Goal: Communication & Community: Participate in discussion

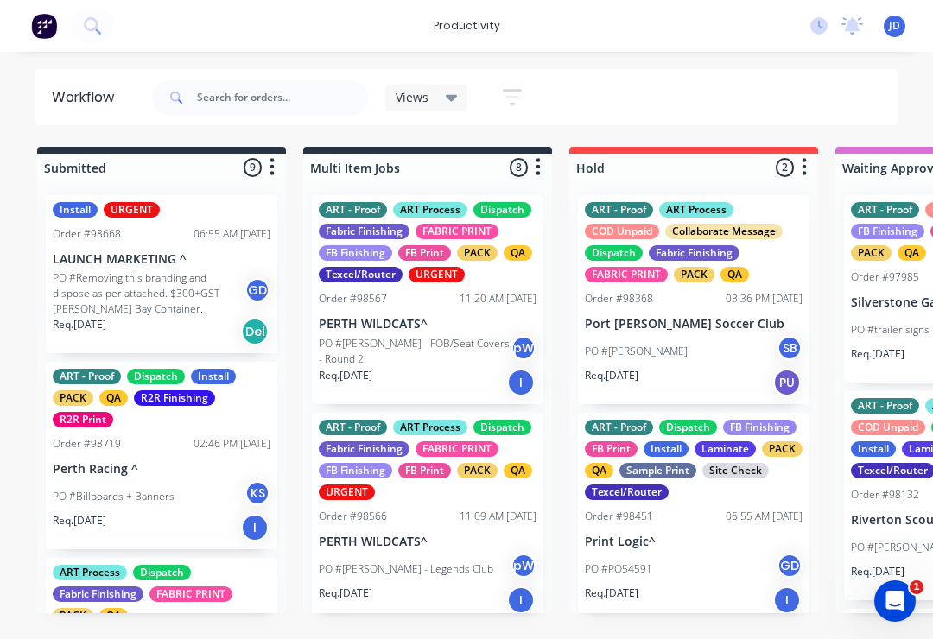
type input "6"
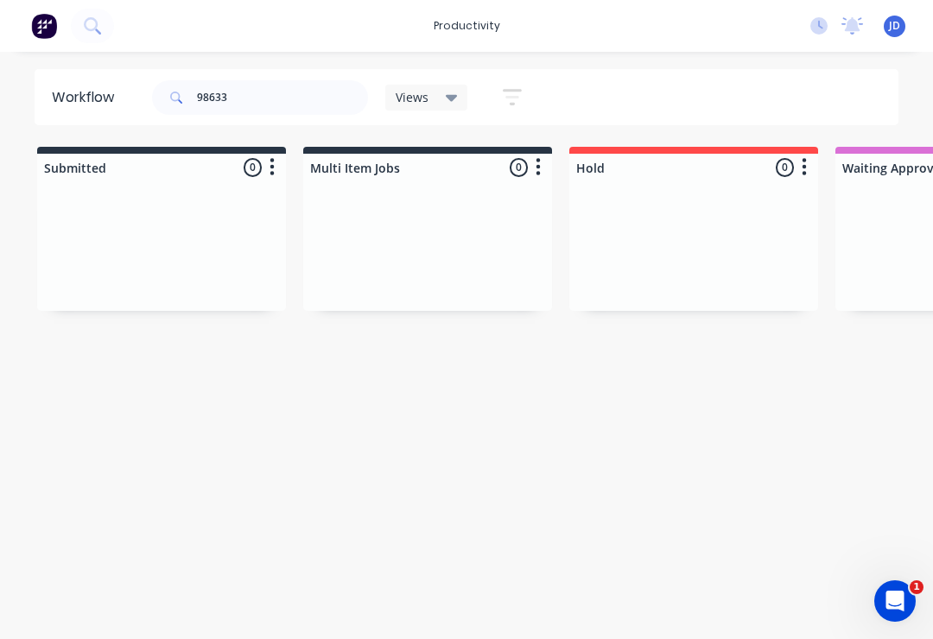
click at [477, 248] on div at bounding box center [427, 246] width 249 height 130
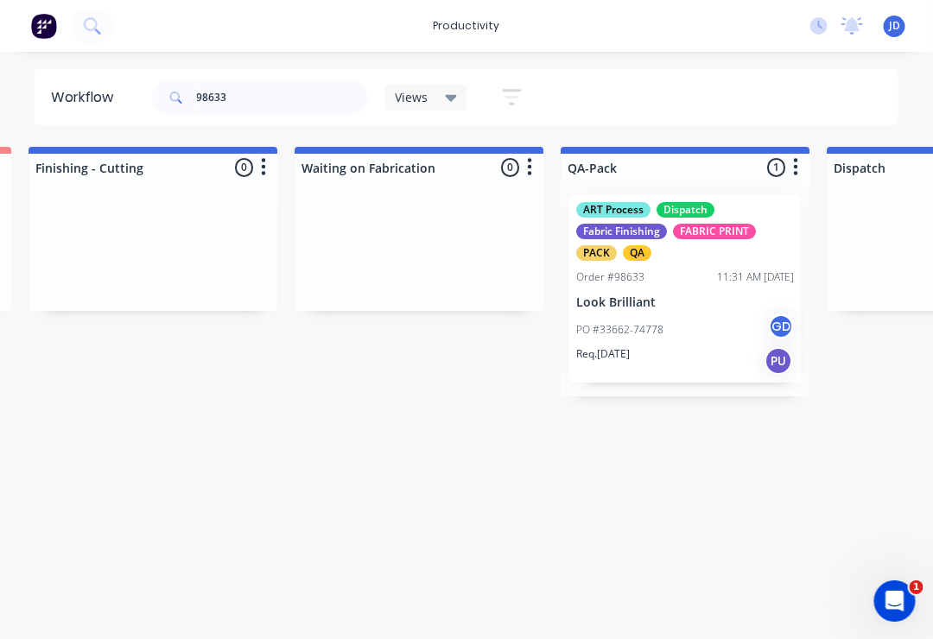
click at [631, 286] on div "ART Process Dispatch Fabric Finishing FABRIC PRINT PACK QA Order #98633 11:31 A…" at bounding box center [685, 288] width 231 height 187
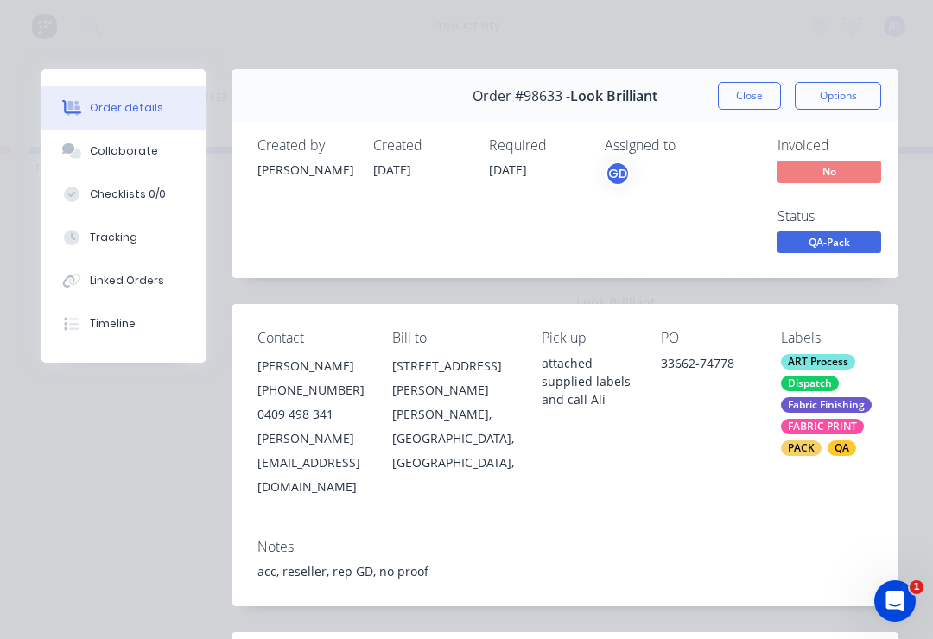
click at [108, 143] on div "Collaborate" at bounding box center [124, 151] width 68 height 16
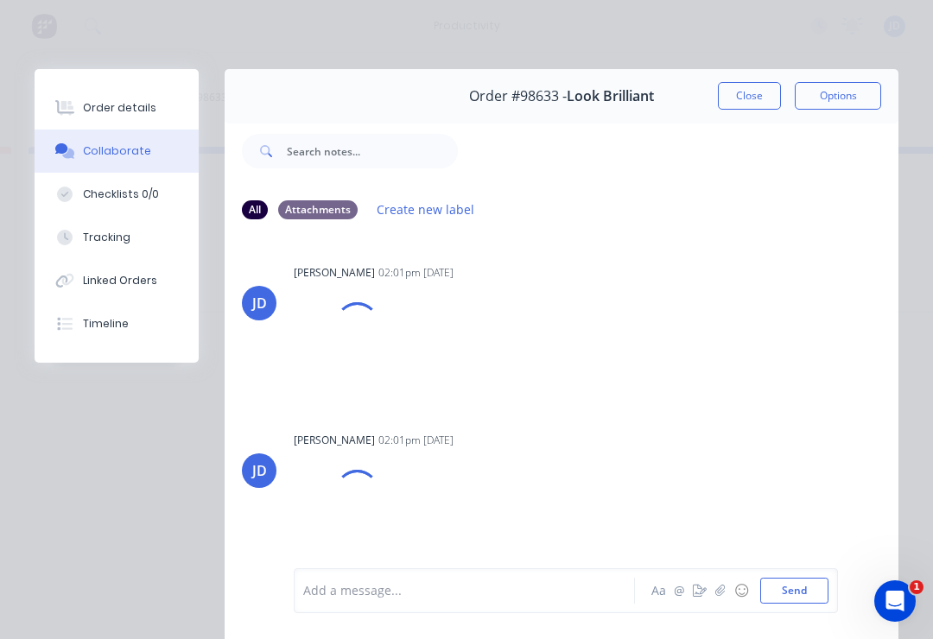
click at [720, 592] on icon "button" at bounding box center [720, 591] width 10 height 12
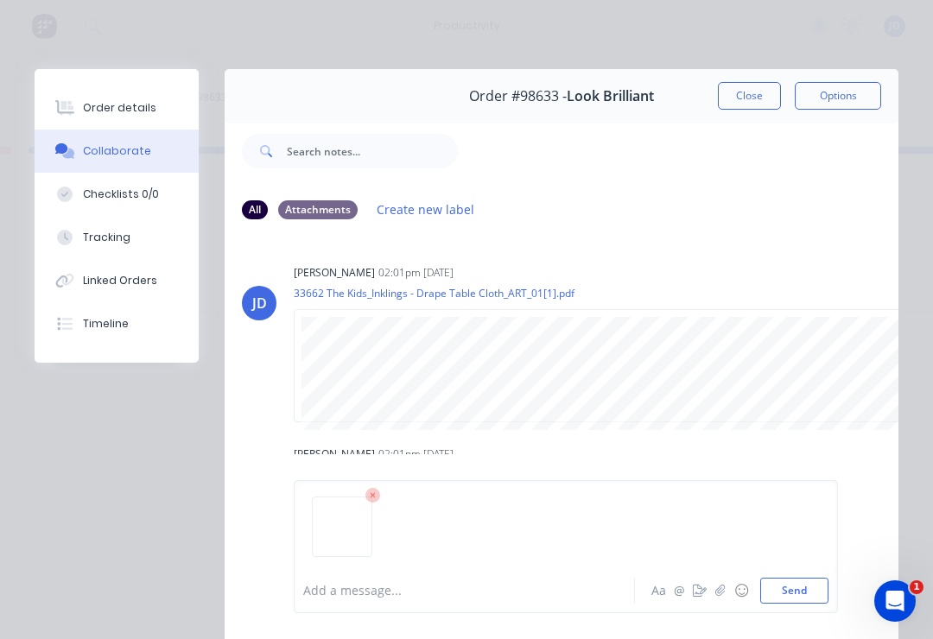
click at [796, 596] on button "Send" at bounding box center [794, 591] width 68 height 26
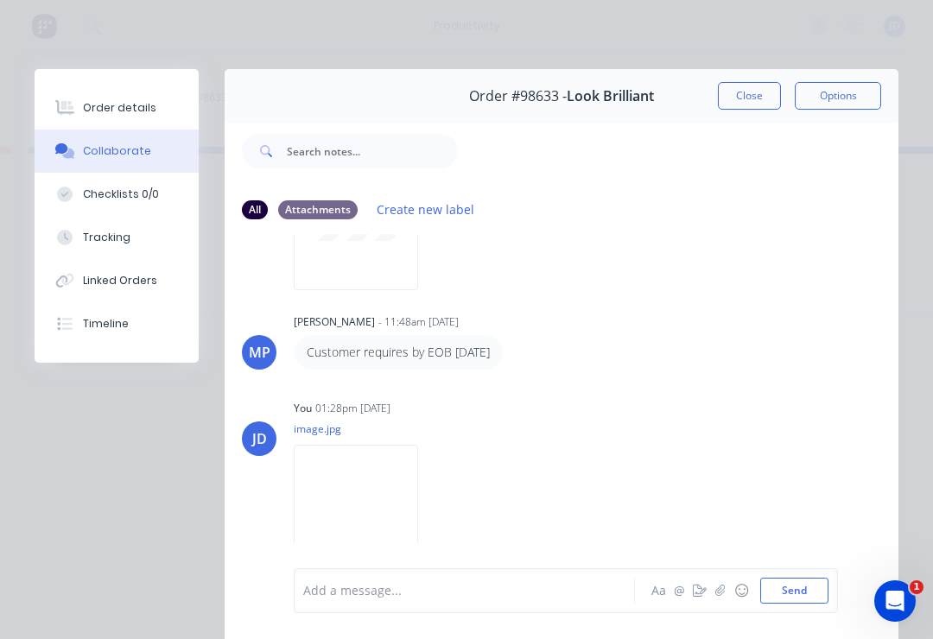
scroll to position [314, 0]
click at [387, 508] on img at bounding box center [356, 501] width 124 height 113
click at [758, 98] on button "Close" at bounding box center [749, 96] width 63 height 28
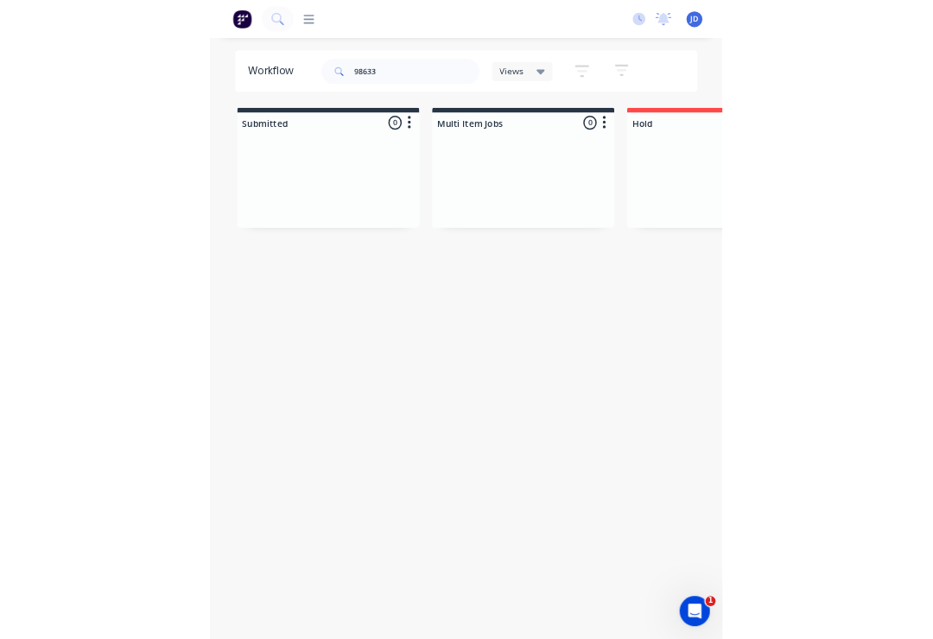
scroll to position [0, 4875]
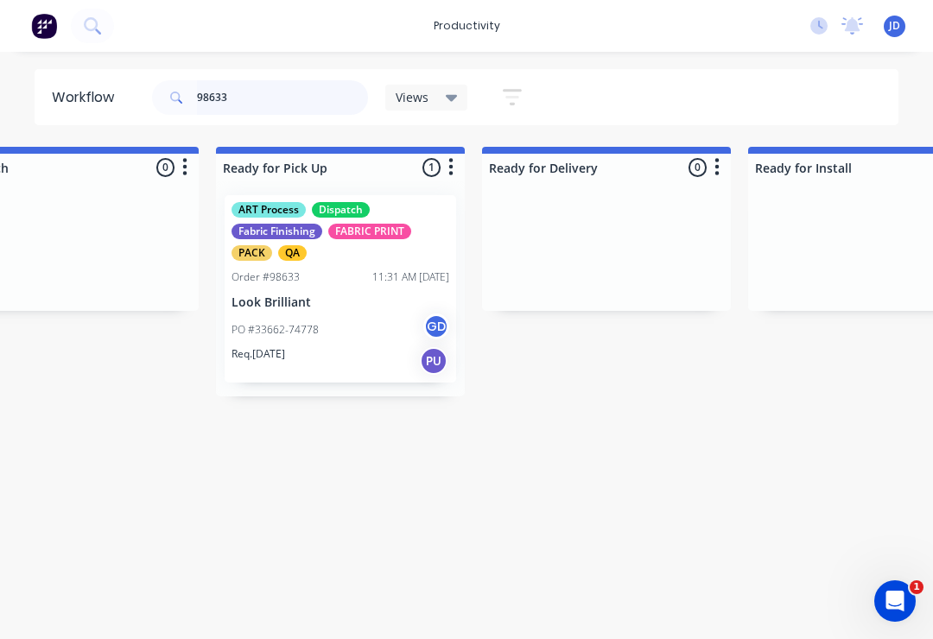
click at [244, 104] on input "98633" at bounding box center [282, 97] width 171 height 35
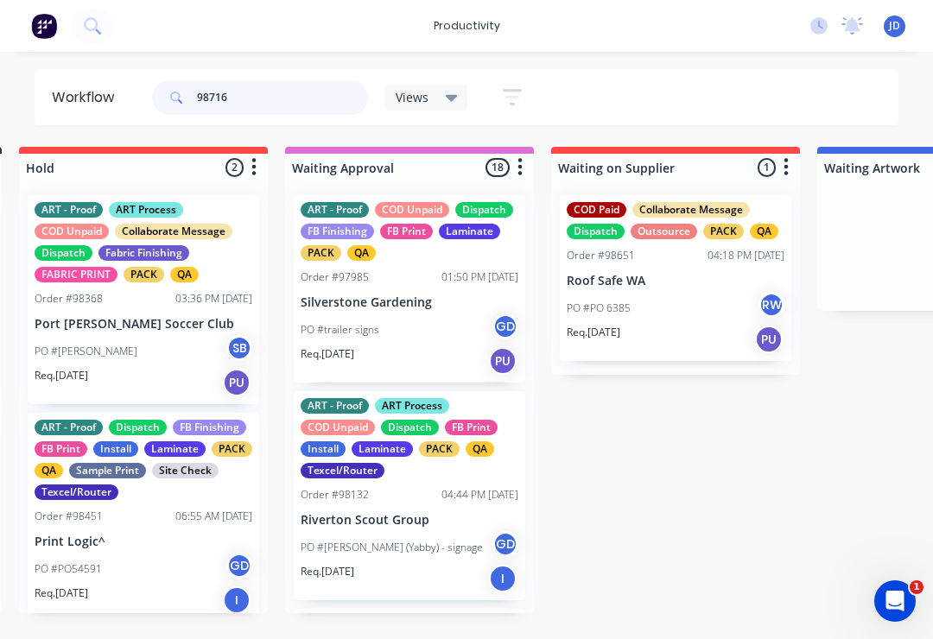
scroll to position [0, 541]
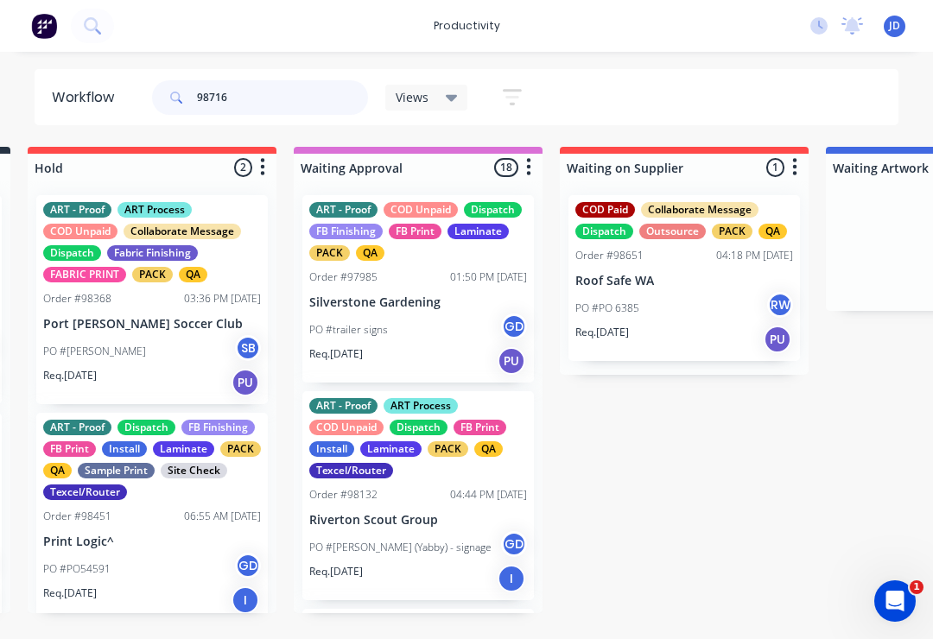
click at [263, 105] on input "98716" at bounding box center [282, 97] width 171 height 35
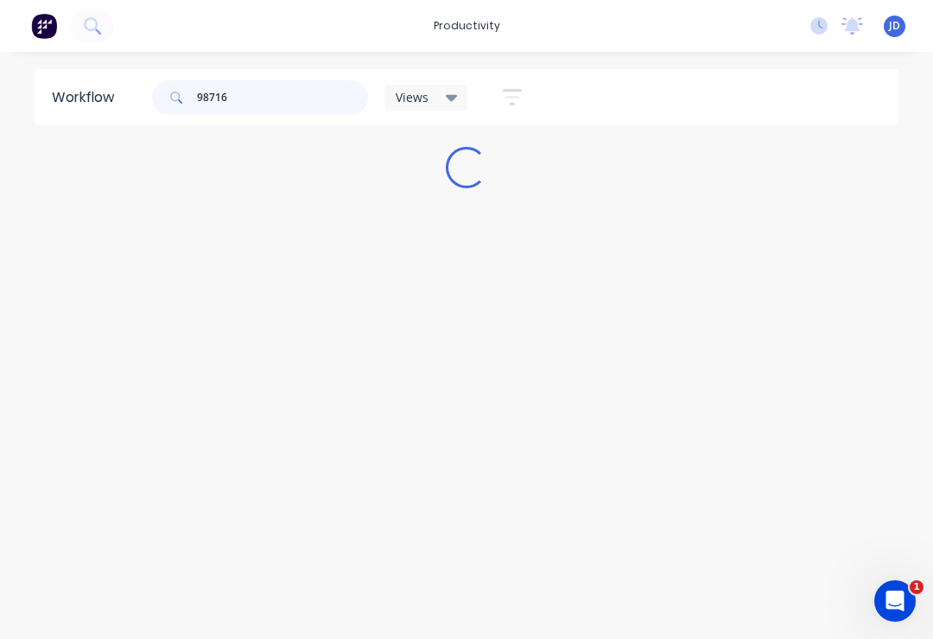
scroll to position [0, 0]
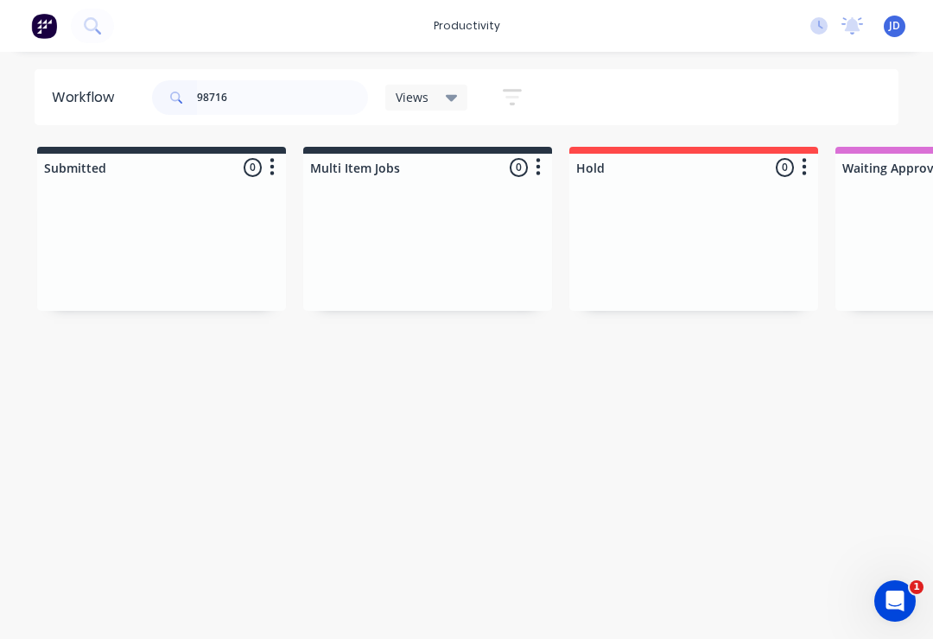
click at [440, 233] on div at bounding box center [427, 246] width 249 height 130
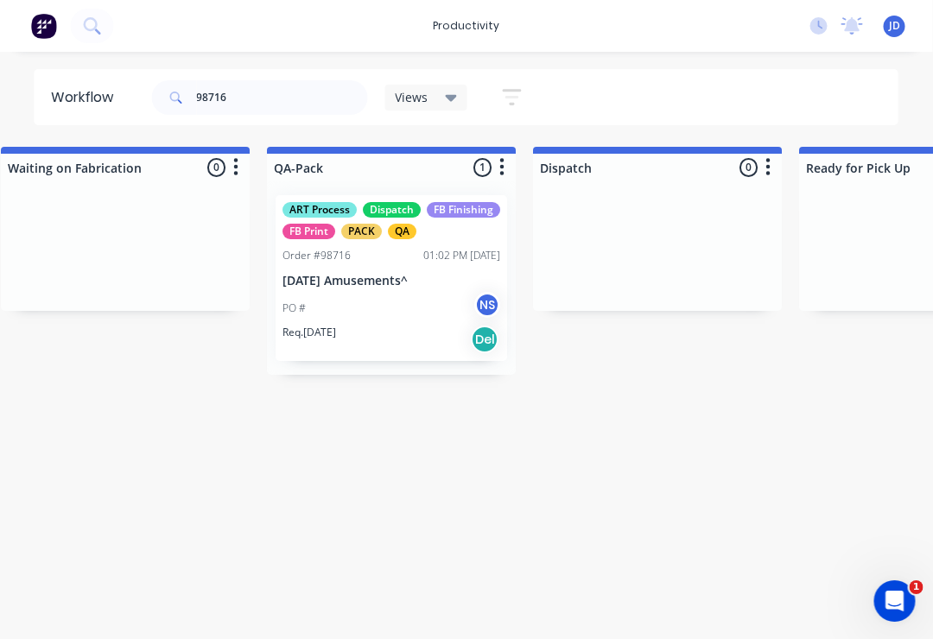
click at [386, 258] on div "Order #98716 01:02 PM [DATE]" at bounding box center [392, 256] width 218 height 16
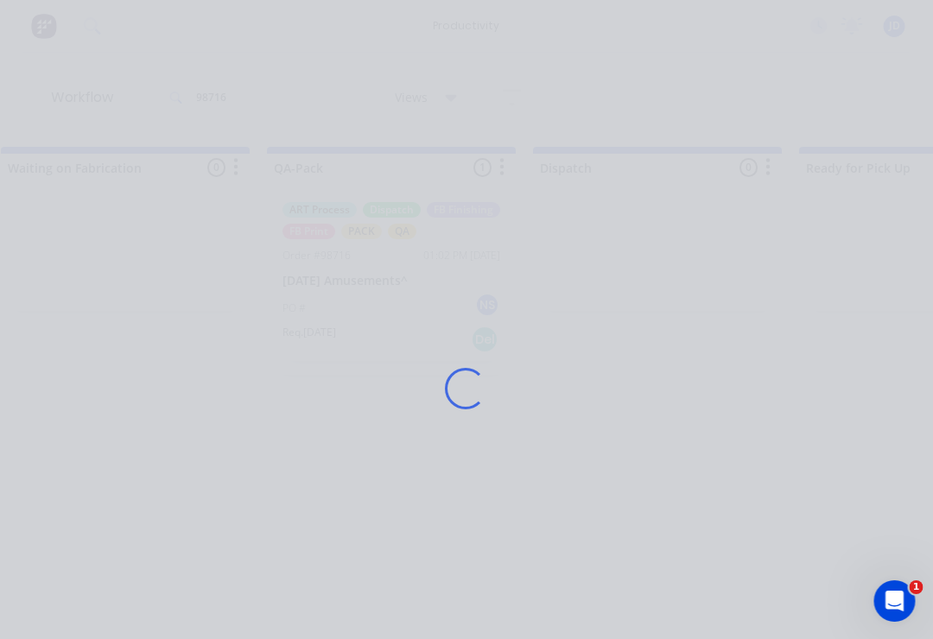
scroll to position [0, 4292]
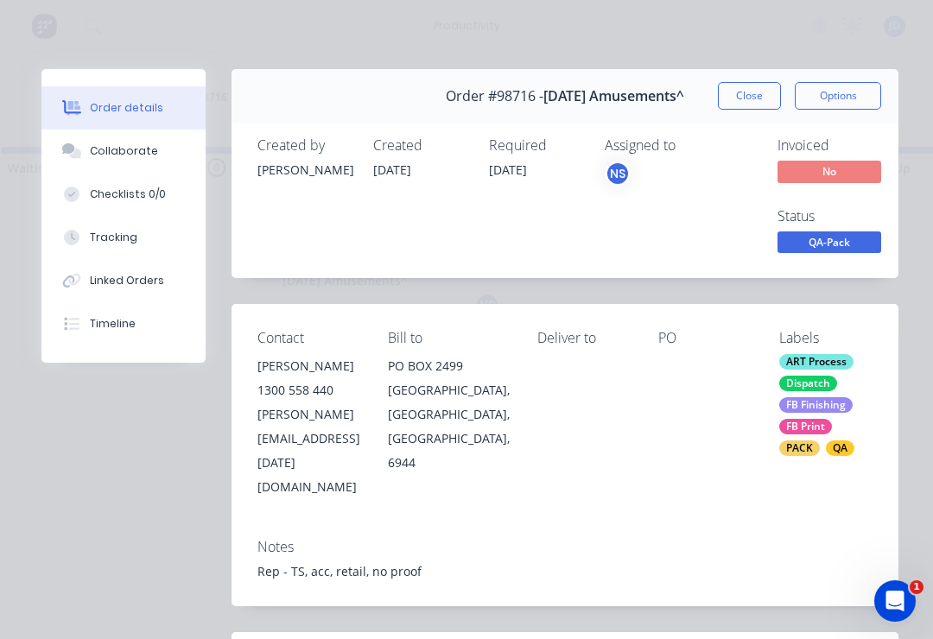
click at [111, 153] on div "Collaborate" at bounding box center [124, 151] width 68 height 16
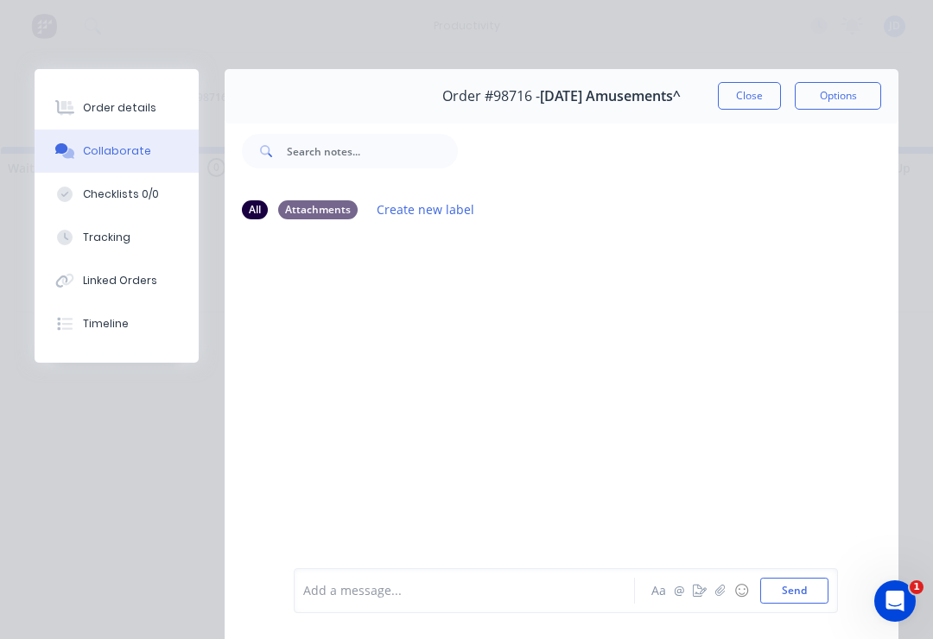
click at [714, 591] on button "button" at bounding box center [720, 590] width 21 height 21
click at [794, 592] on button "Send" at bounding box center [794, 591] width 68 height 26
click at [737, 99] on button "Close" at bounding box center [749, 96] width 63 height 28
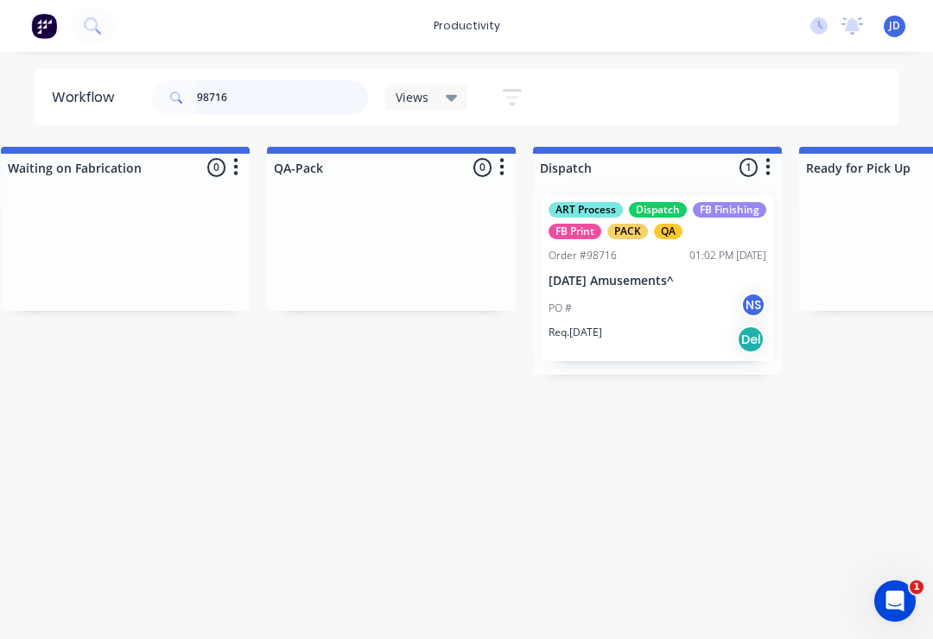
click at [231, 94] on input "98716" at bounding box center [282, 97] width 171 height 35
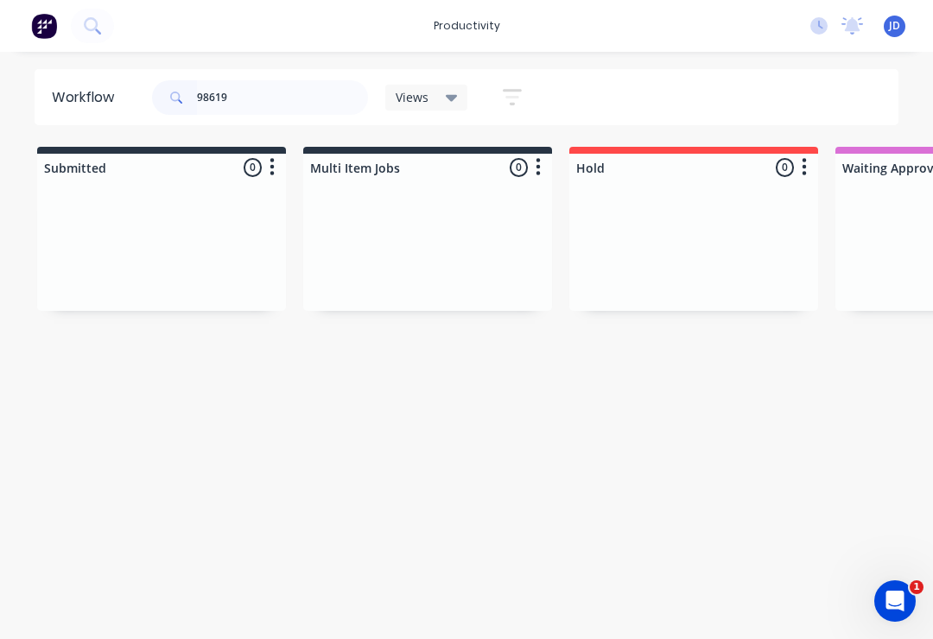
click at [433, 248] on div at bounding box center [427, 246] width 249 height 130
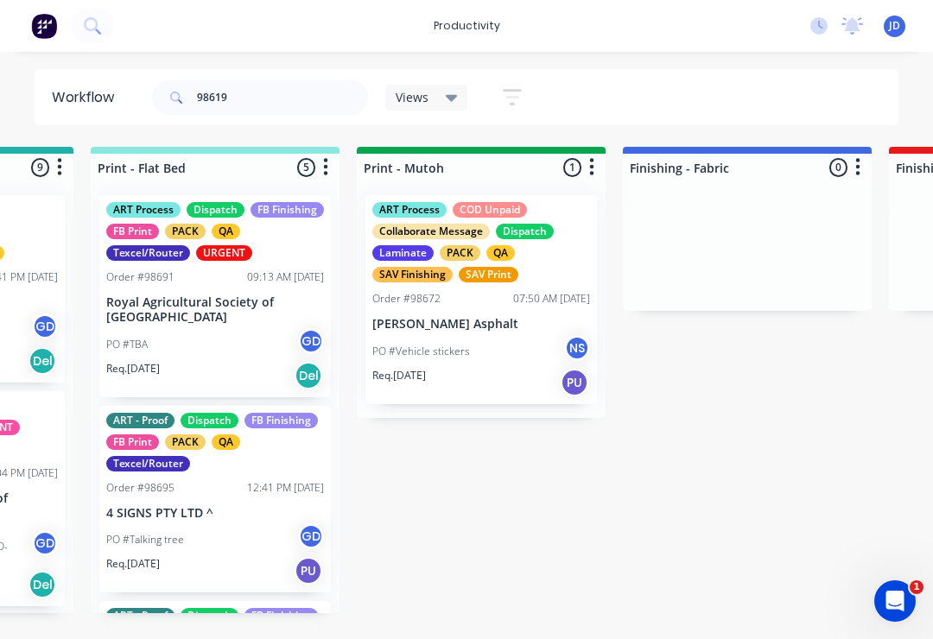
scroll to position [0, 2607]
click at [251, 104] on input "98619" at bounding box center [282, 97] width 171 height 35
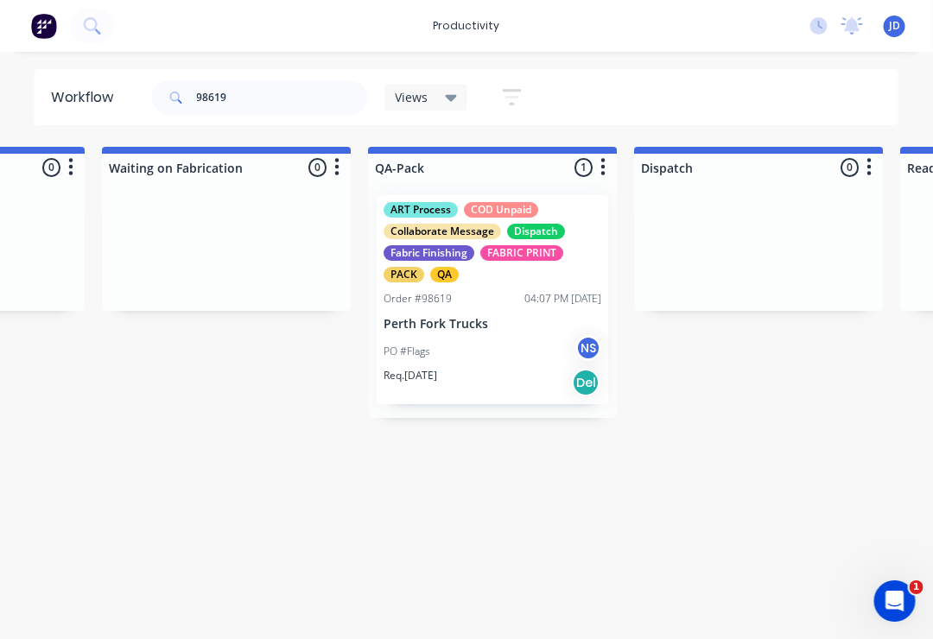
scroll to position [0, 4337]
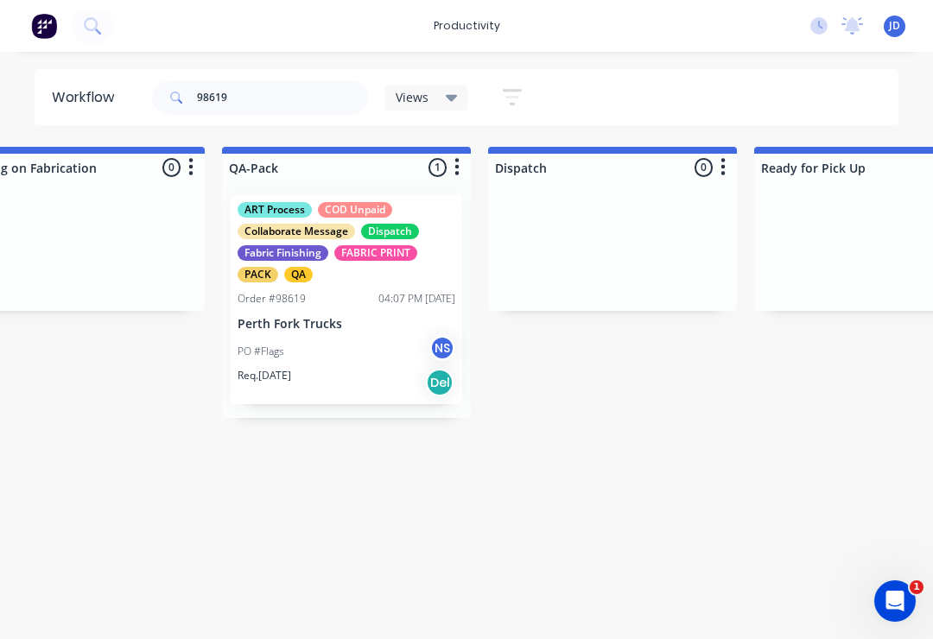
click at [338, 272] on div "ART Process COD Unpaid Collaborate Message Dispatch Fabric Finishing FABRIC PRI…" at bounding box center [346, 242] width 218 height 80
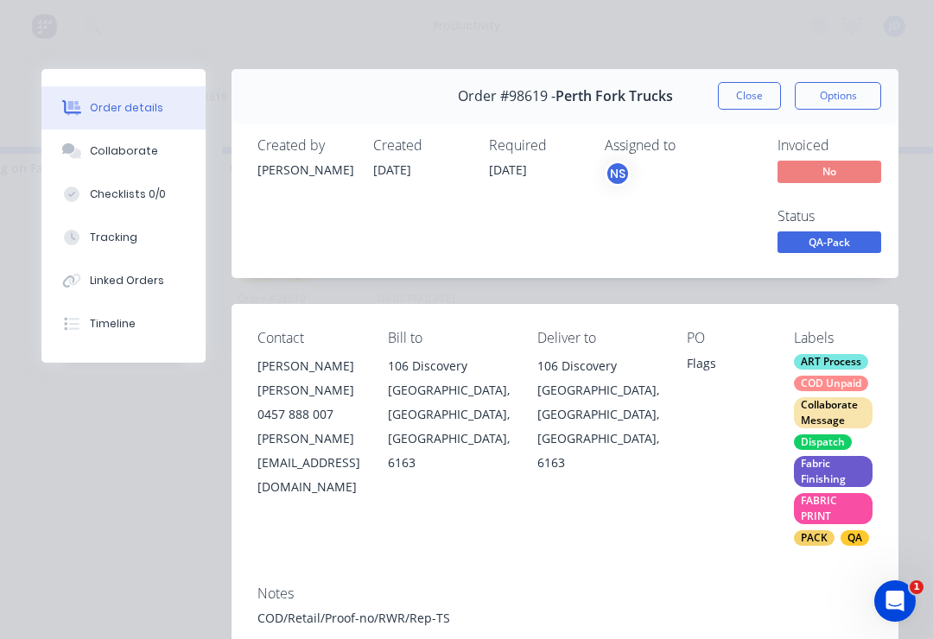
click at [117, 153] on div "Collaborate" at bounding box center [124, 151] width 68 height 16
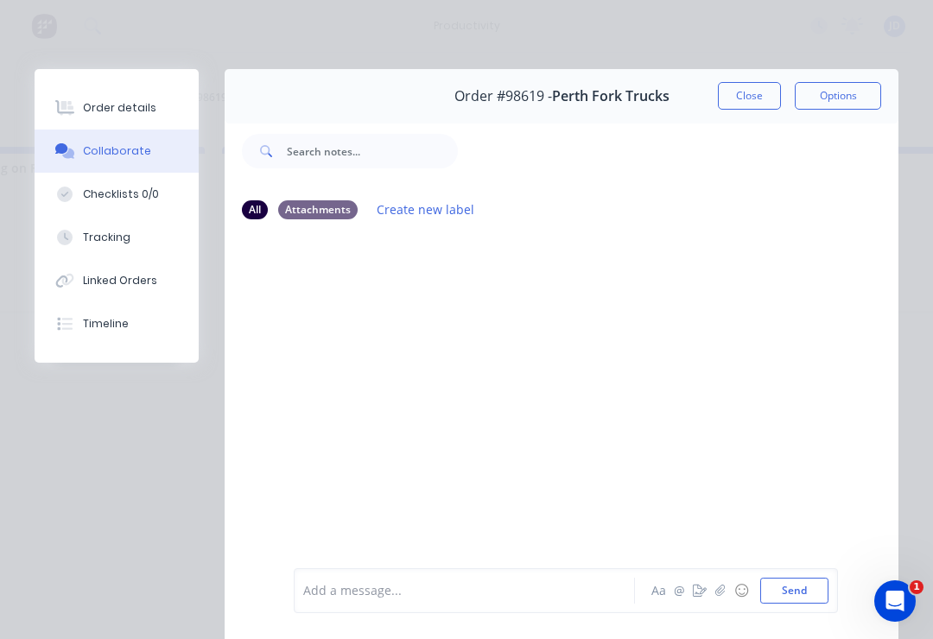
click at [725, 589] on icon "button" at bounding box center [720, 591] width 10 height 12
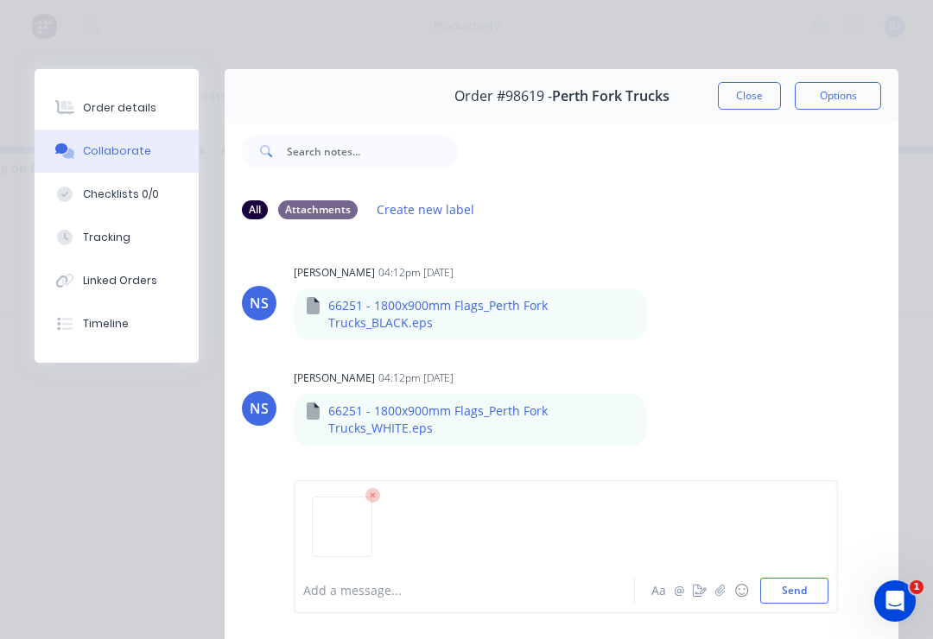
click at [801, 589] on button "Send" at bounding box center [794, 591] width 68 height 26
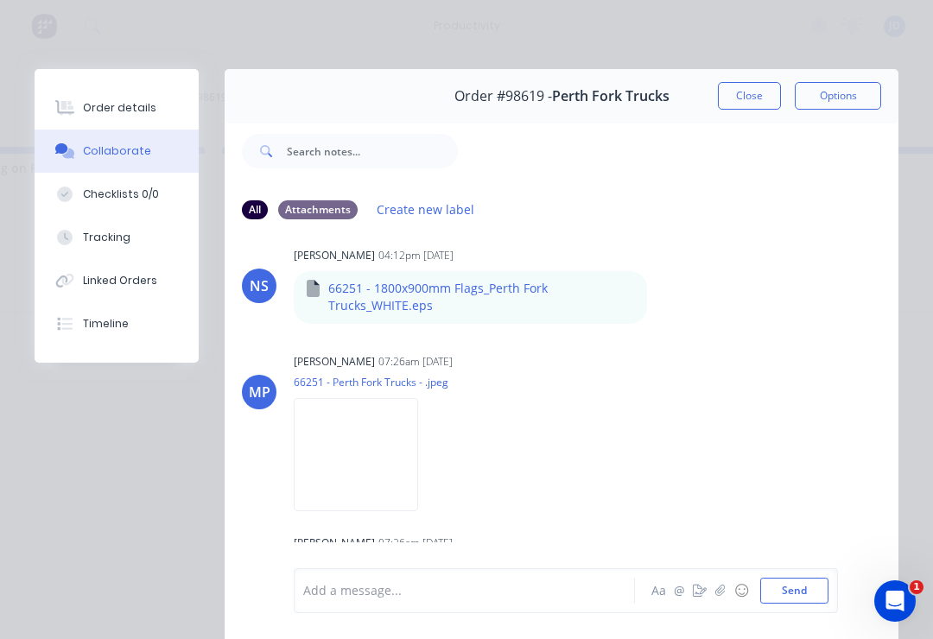
click at [728, 99] on button "Close" at bounding box center [749, 96] width 63 height 28
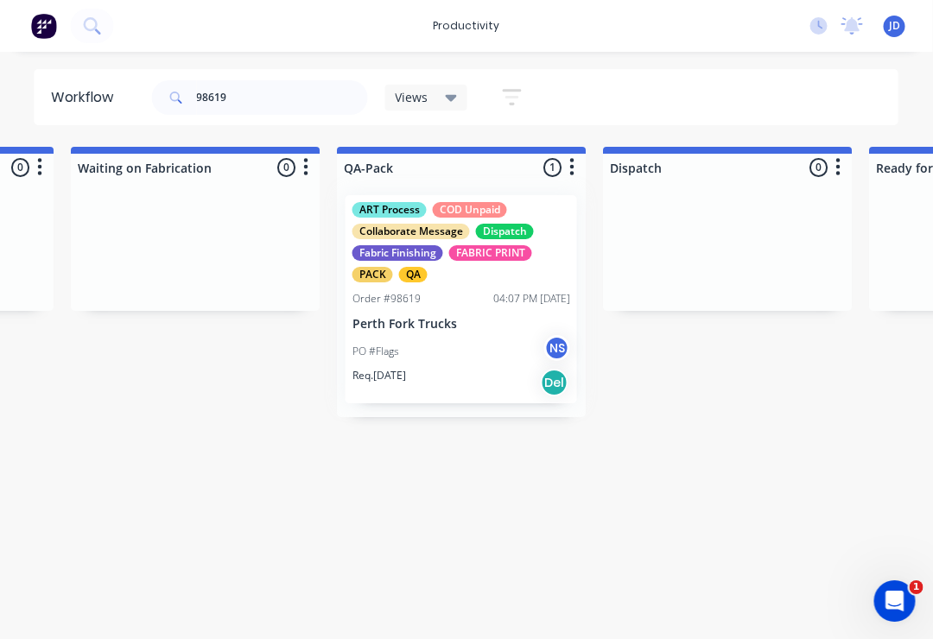
scroll to position [0, 4222]
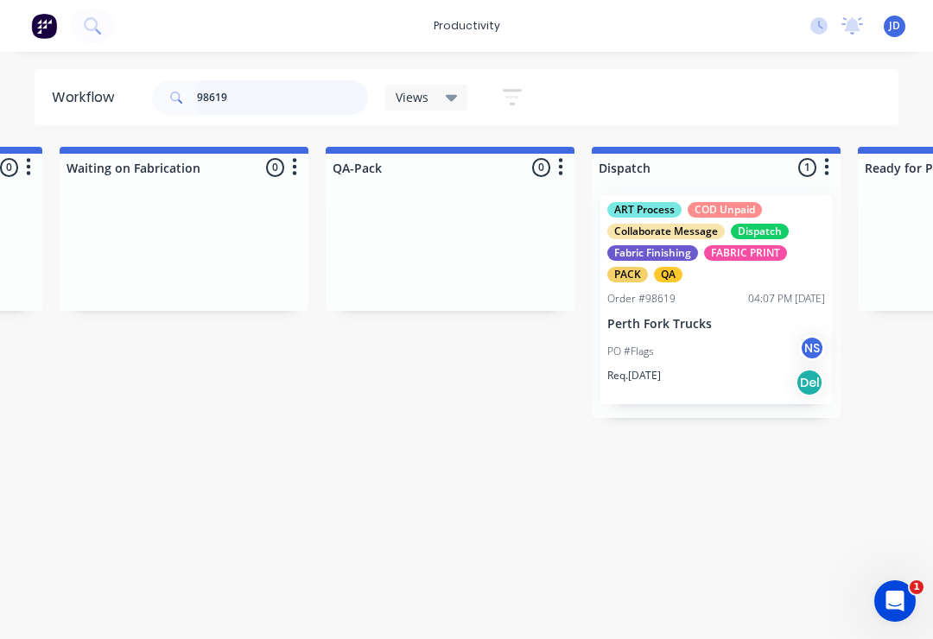
click at [241, 98] on input "98619" at bounding box center [282, 97] width 171 height 35
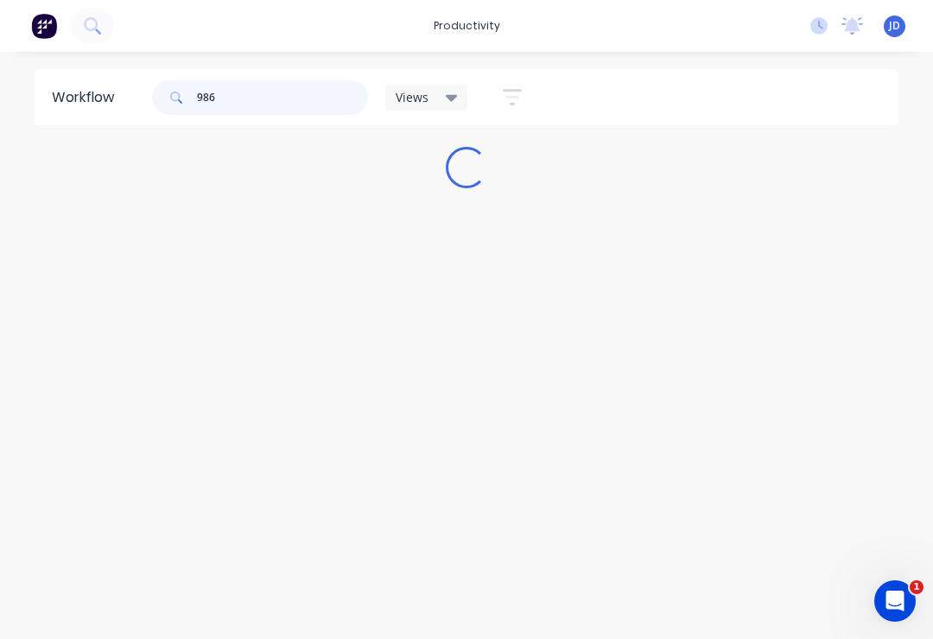
scroll to position [0, 0]
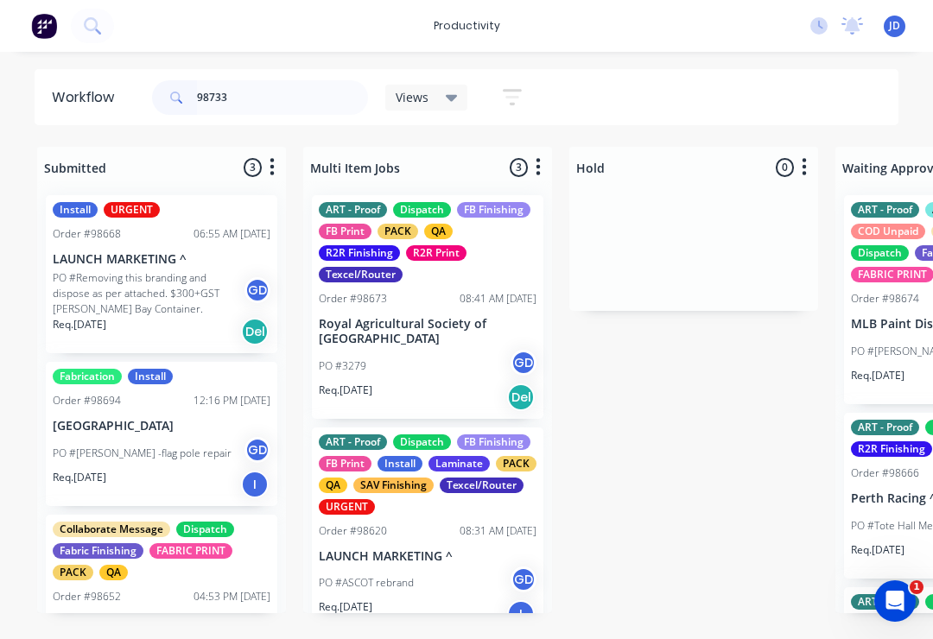
click at [348, 239] on div "ART - Proof Dispatch FB Finishing FB Print PACK QA R2R Finishing R2R Print Texc…" at bounding box center [428, 242] width 218 height 80
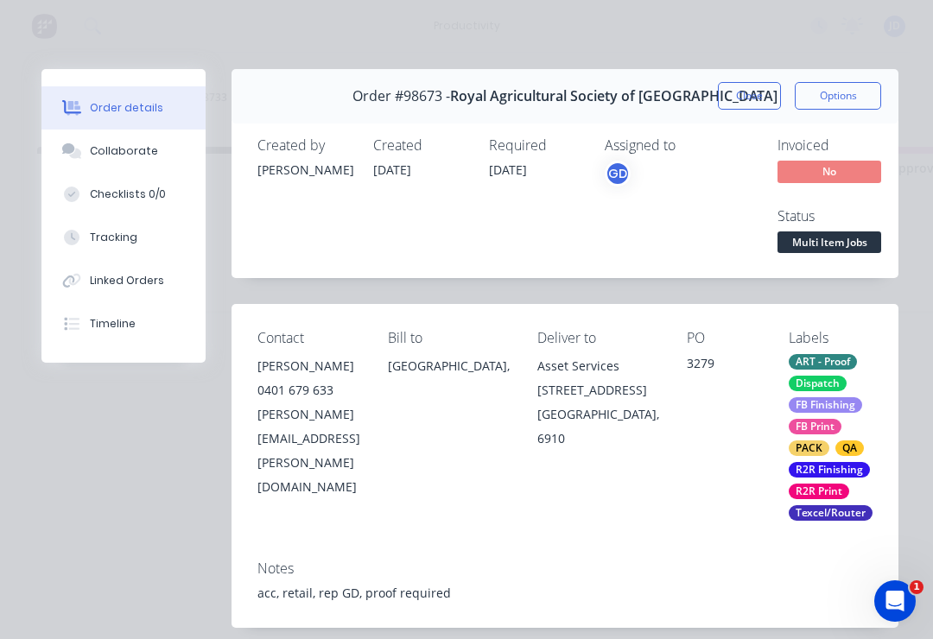
click at [753, 93] on button "Close" at bounding box center [749, 96] width 63 height 28
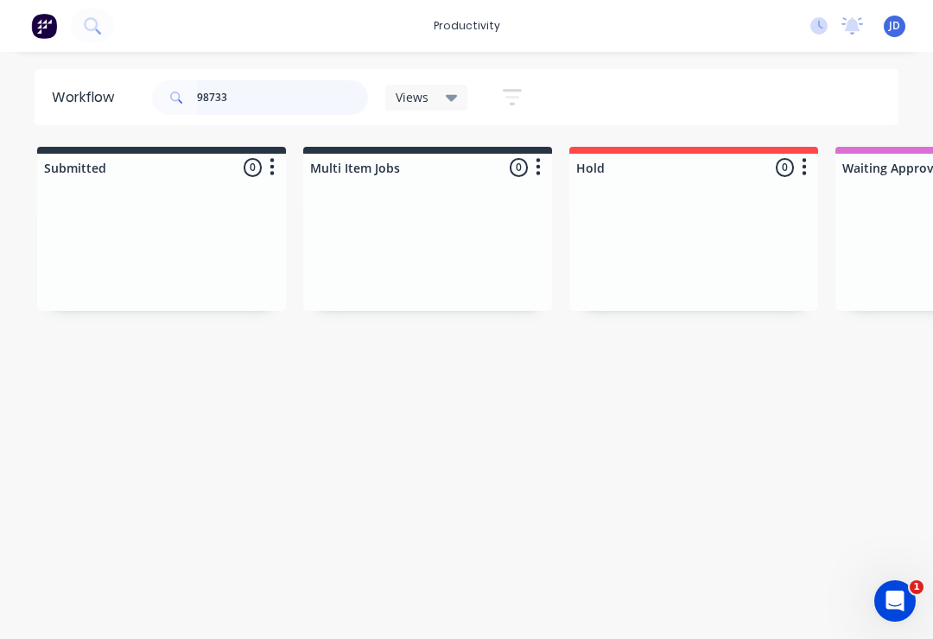
click at [264, 100] on input "98733" at bounding box center [282, 97] width 171 height 35
type input "98733"
click at [372, 250] on div at bounding box center [427, 246] width 249 height 130
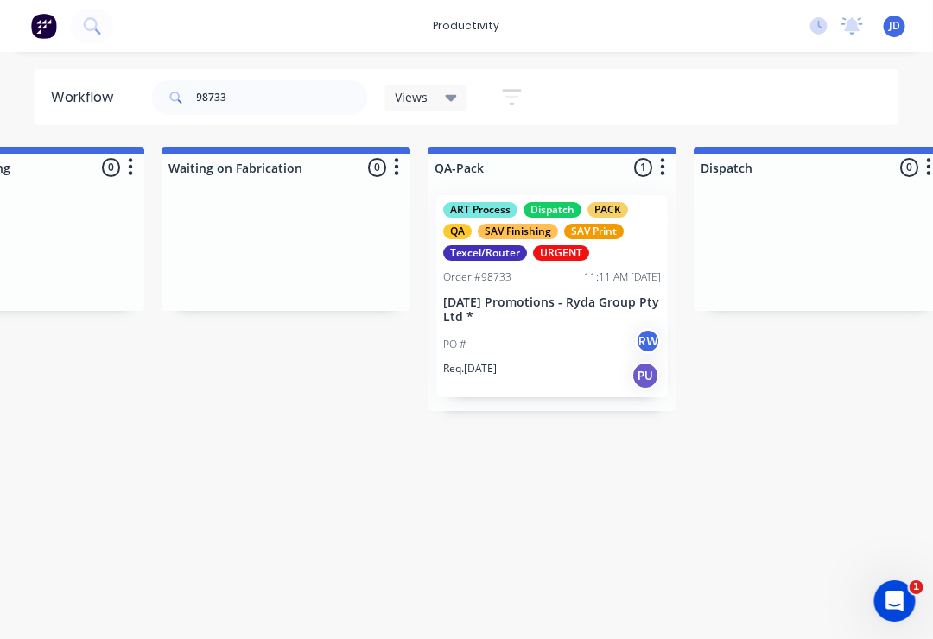
click at [550, 263] on div "ART Process Dispatch PACK QA SAV Finishing SAV Print Texcel/Router URGENT Order…" at bounding box center [552, 296] width 231 height 202
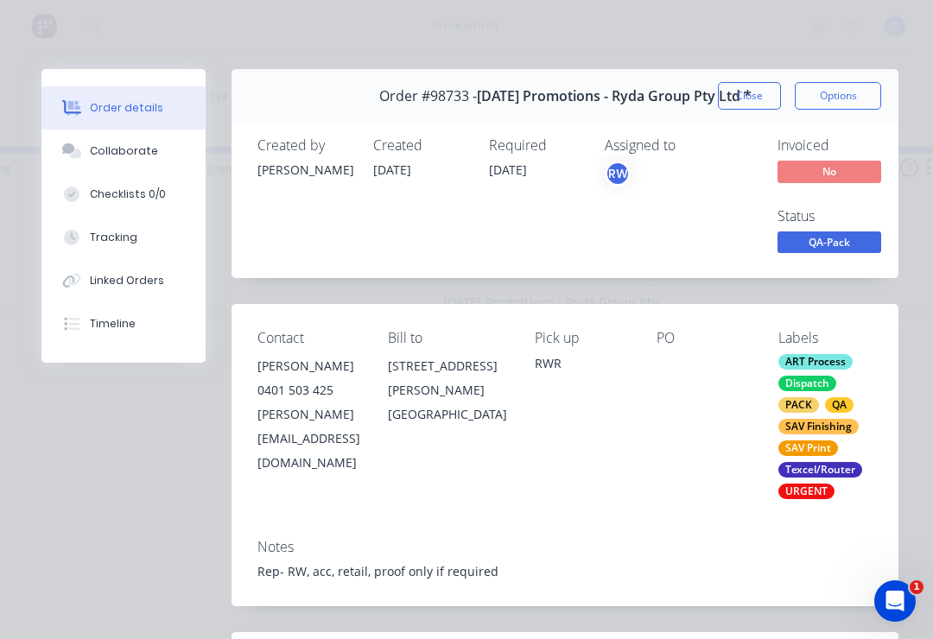
click at [102, 150] on div "Collaborate" at bounding box center [124, 151] width 68 height 16
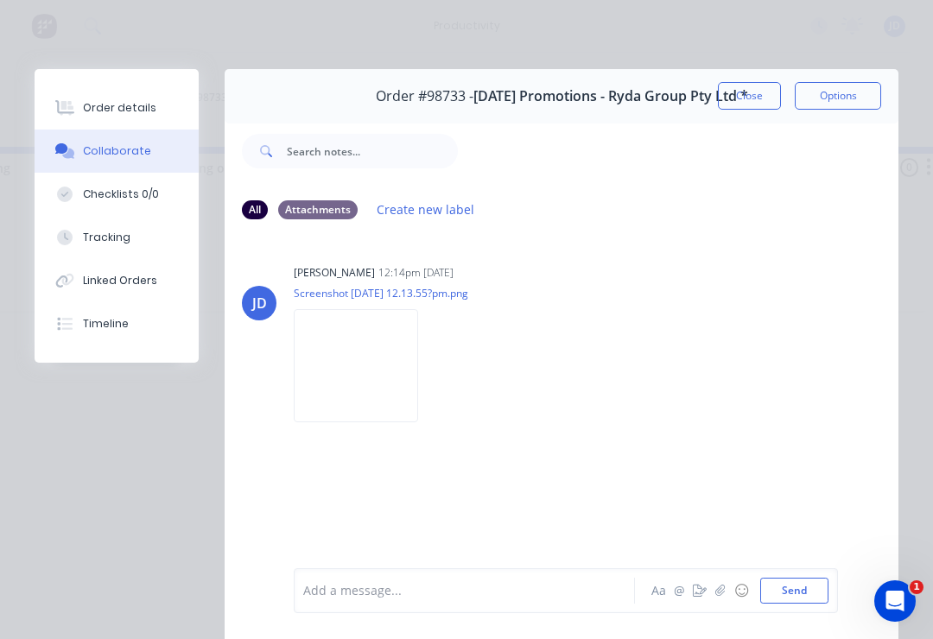
click at [721, 589] on icon "button" at bounding box center [719, 590] width 9 height 11
click at [794, 584] on button "Send" at bounding box center [794, 591] width 68 height 26
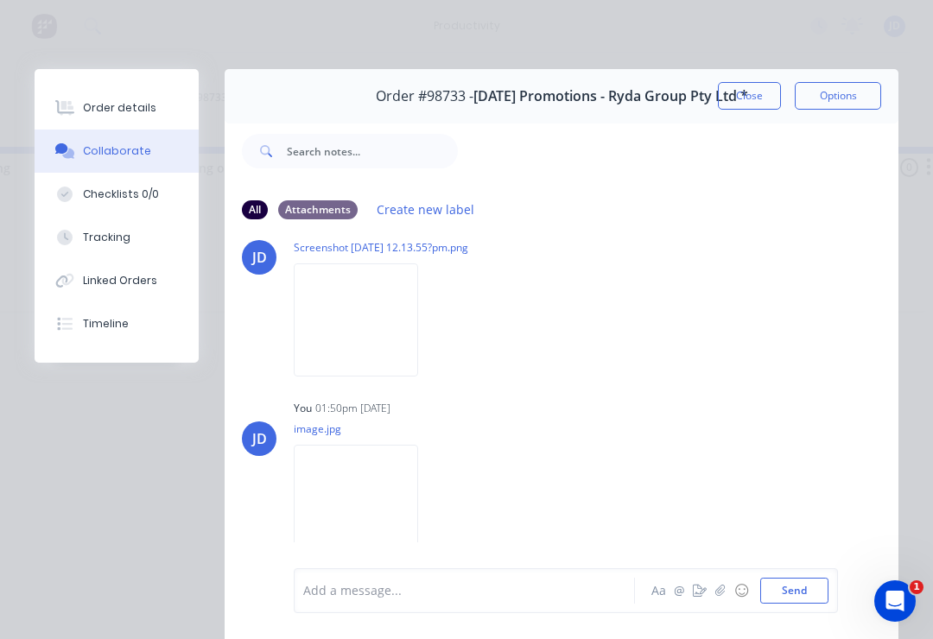
scroll to position [41, 0]
click at [750, 89] on button "Close" at bounding box center [749, 96] width 63 height 28
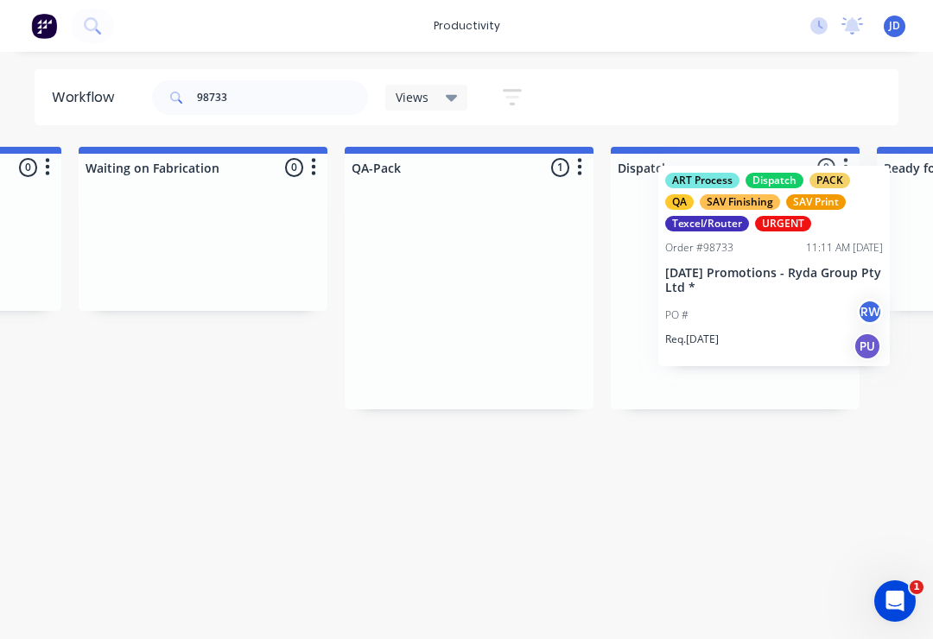
scroll to position [0, 4223]
